Goal: Go to known website

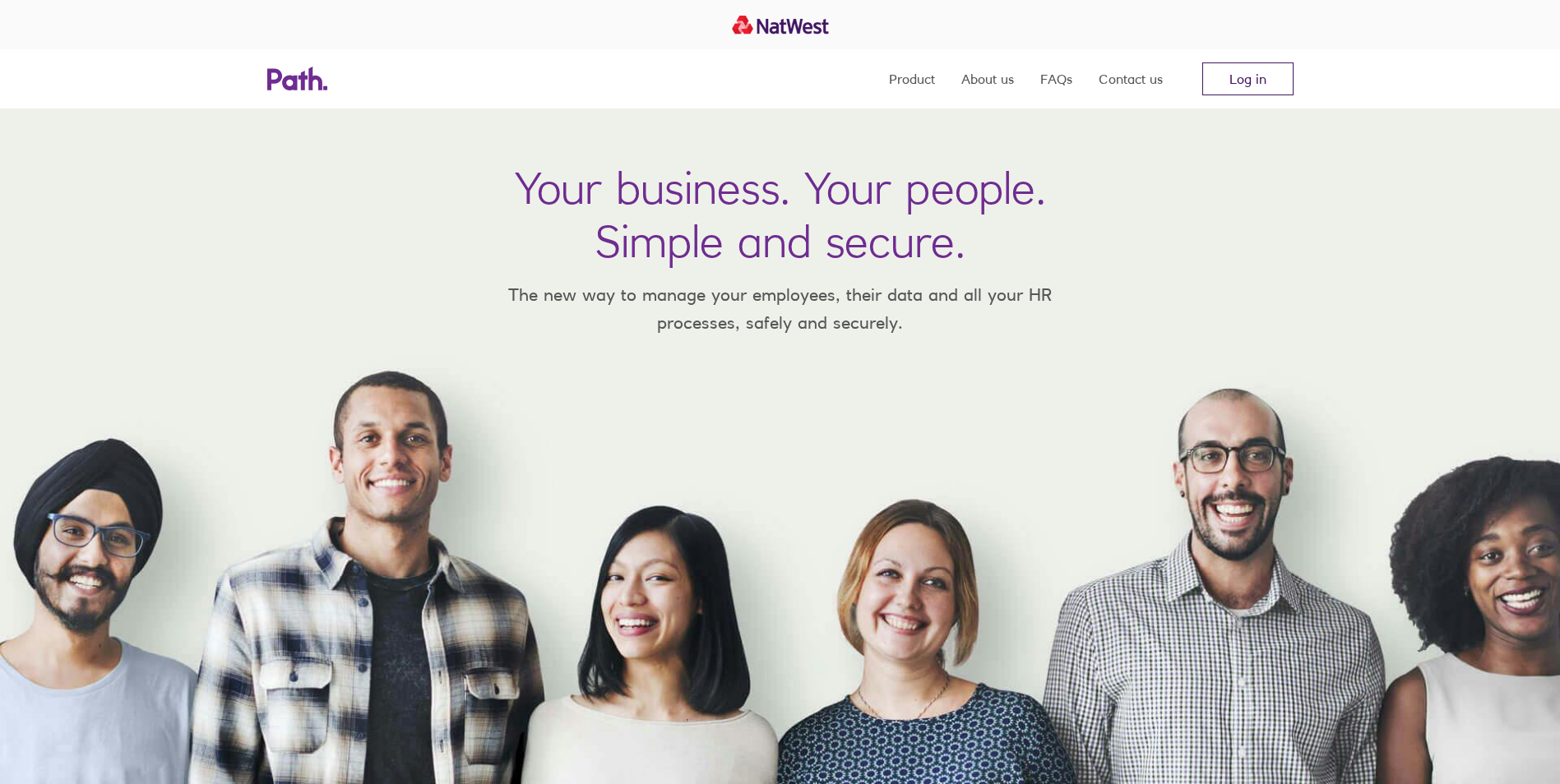
click at [1249, 87] on link "Log in" at bounding box center [1247, 79] width 91 height 33
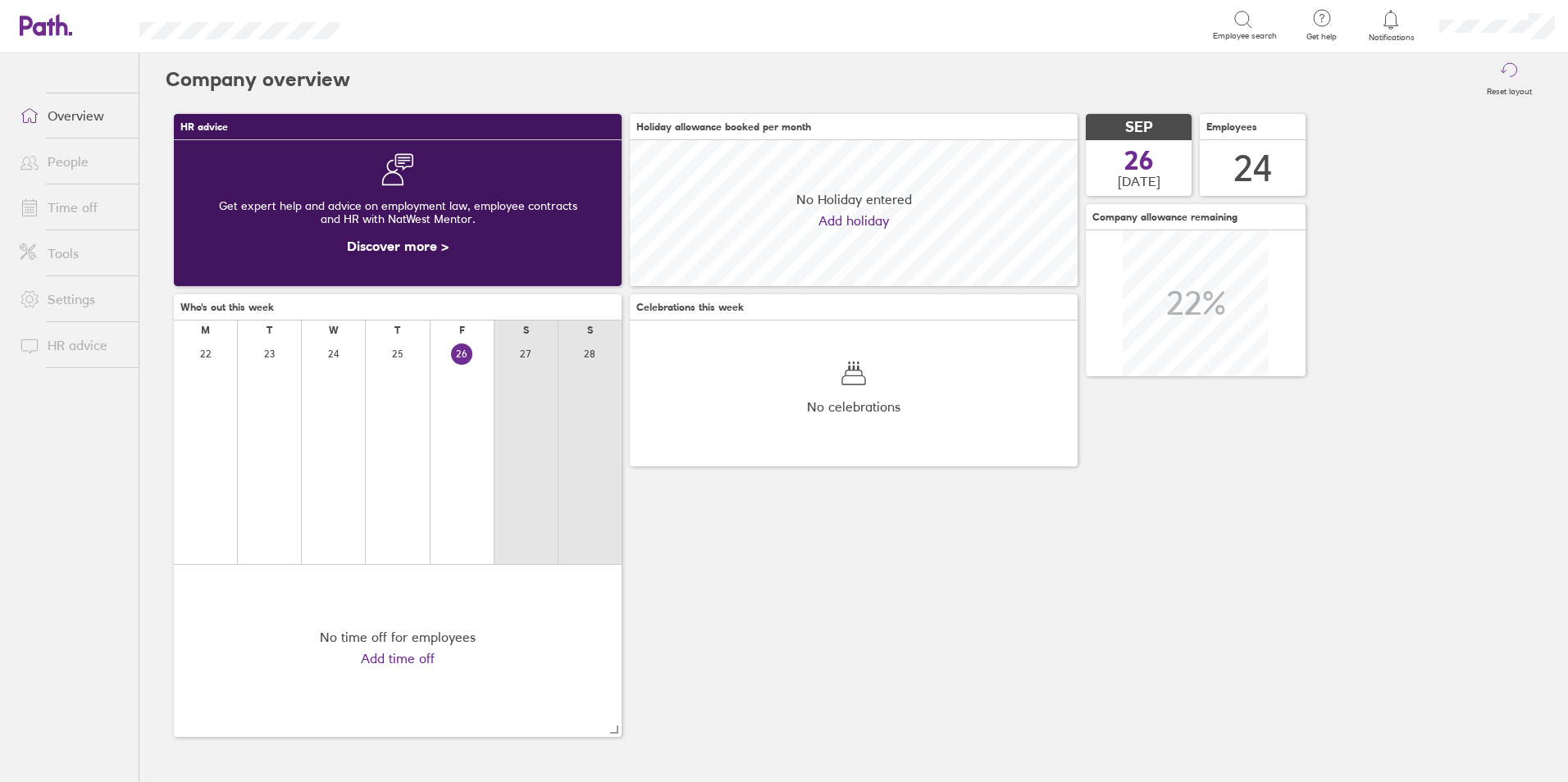
scroll to position [146, 448]
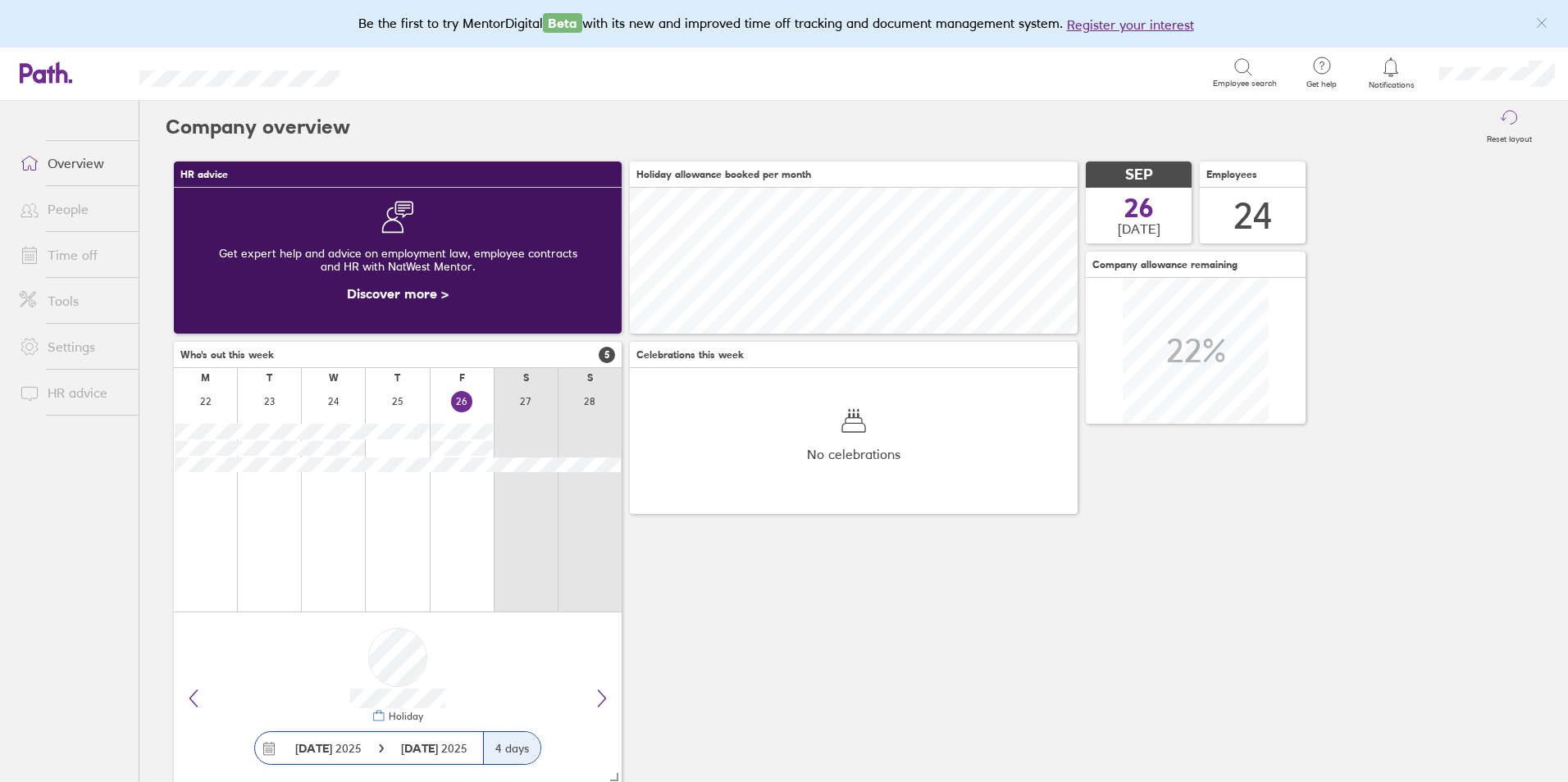
click at [39, 259] on icon at bounding box center [29, 255] width 19 height 19
